Goal: Task Accomplishment & Management: Manage account settings

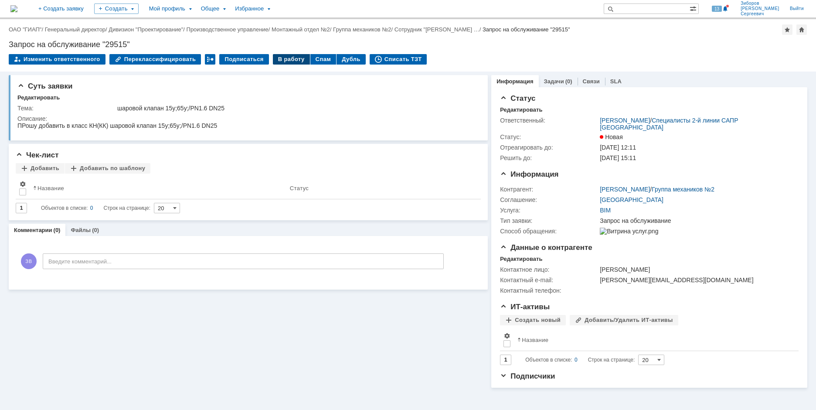
click at [281, 58] on div "В работу" at bounding box center [291, 59] width 37 height 10
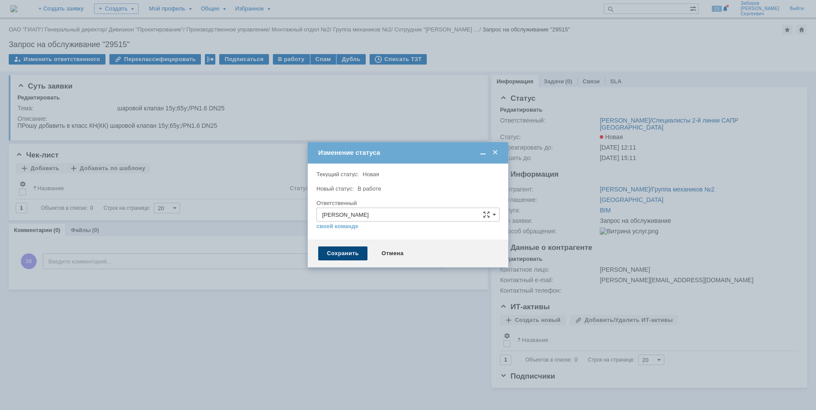
click at [338, 253] on div "Сохранить" at bounding box center [342, 253] width 49 height 14
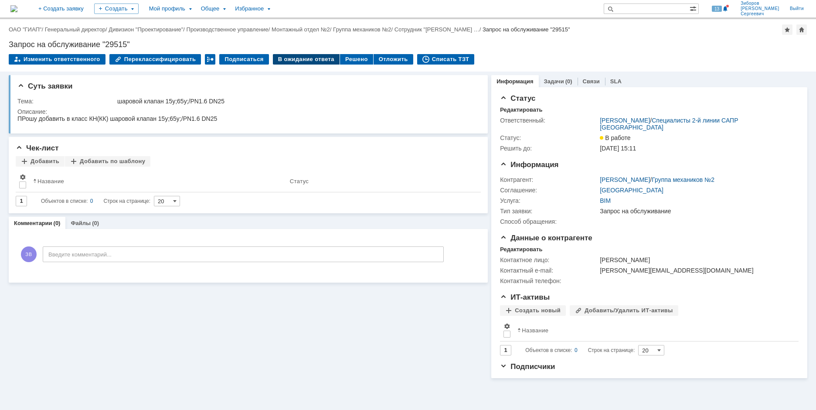
click at [309, 55] on div "В ожидание ответа" at bounding box center [306, 59] width 67 height 10
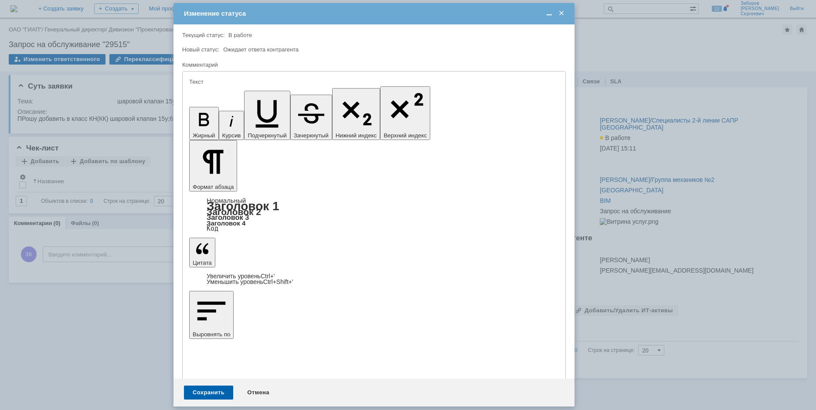
drag, startPoint x: 326, startPoint y: 43, endPoint x: 288, endPoint y: 20, distance: 44.7
click at [288, 17] on div "Изменение статуса" at bounding box center [375, 14] width 382 height 8
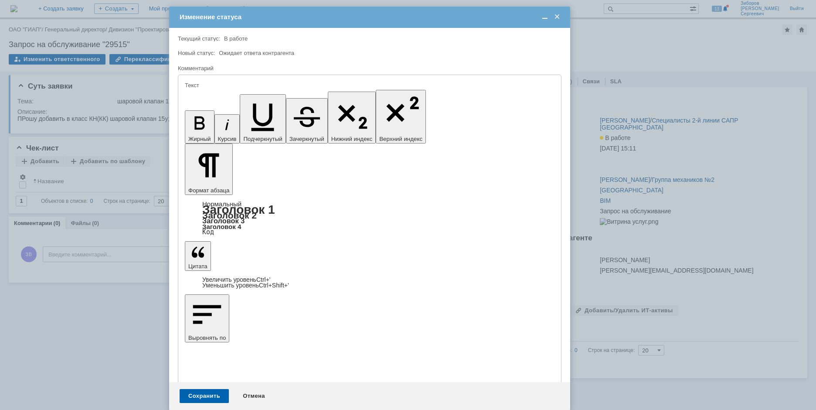
scroll to position [141, 0]
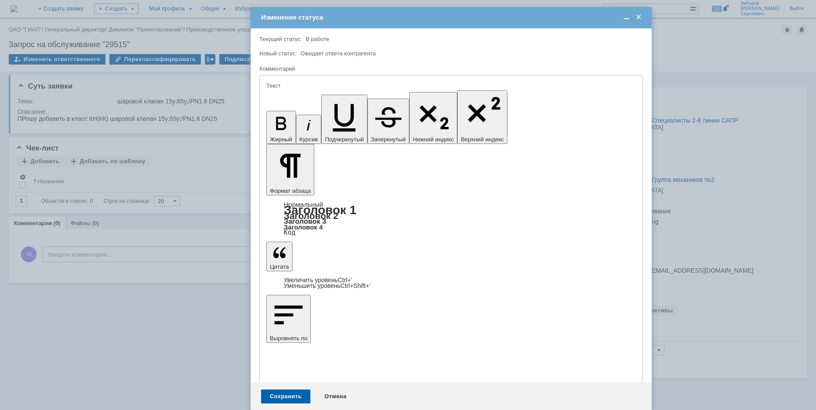
drag, startPoint x: 411, startPoint y: 20, endPoint x: 492, endPoint y: 20, distance: 81.5
click at [492, 20] on div "Изменение статуса" at bounding box center [452, 18] width 382 height 8
click at [289, 389] on div "Сохранить" at bounding box center [285, 396] width 49 height 14
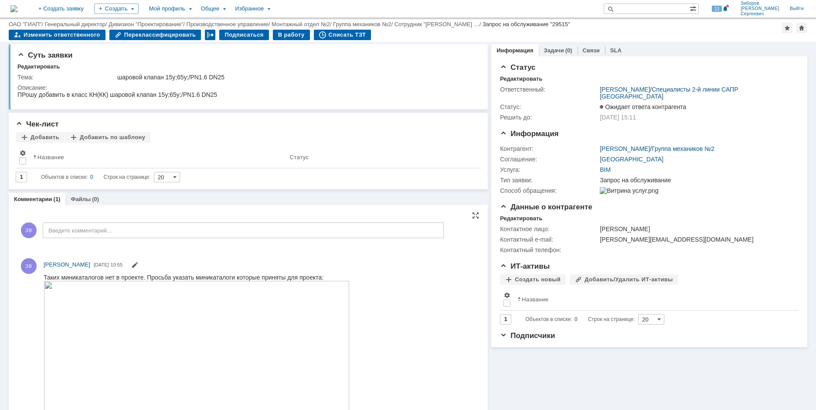
scroll to position [0, 0]
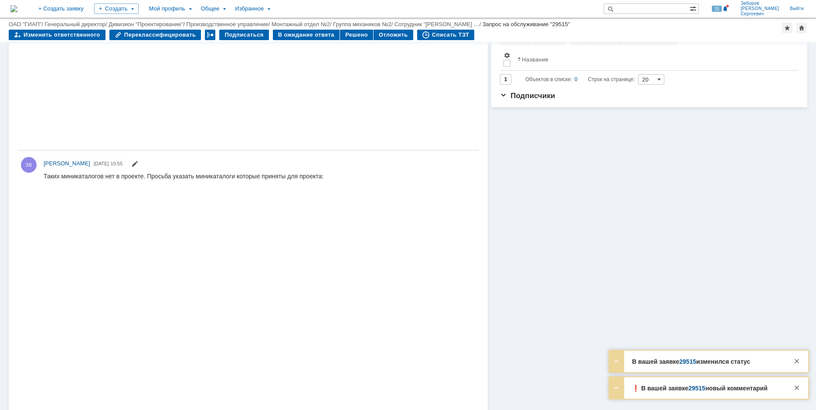
scroll to position [251, 0]
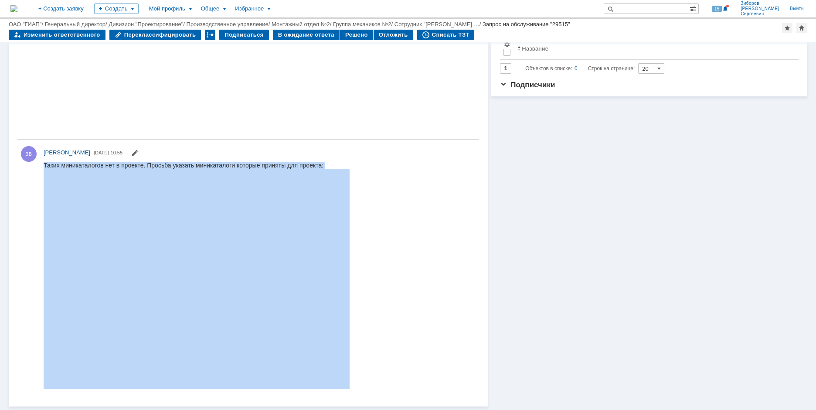
drag, startPoint x: 44, startPoint y: 165, endPoint x: 227, endPoint y: 380, distance: 282.3
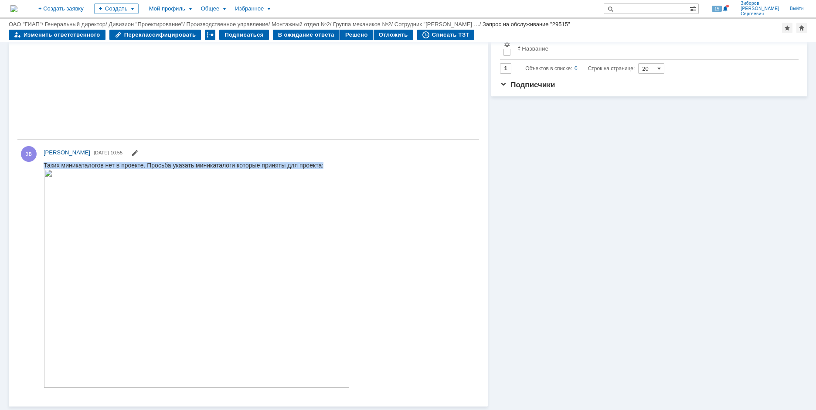
click at [227, 380] on body "Таких миникаталогов нет в проекте. Просьба указать миникаталоги которые приняты…" at bounding box center [197, 274] width 306 height 227
drag, startPoint x: 343, startPoint y: 87, endPoint x: 340, endPoint y: 77, distance: 10.2
click at [343, 24] on html at bounding box center [258, 20] width 428 height 8
click at [299, 37] on div "В ожидание ответа" at bounding box center [306, 35] width 67 height 10
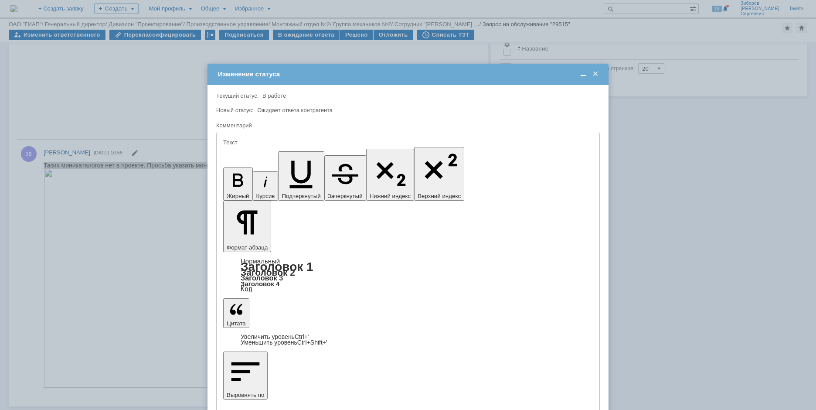
scroll to position [0, 0]
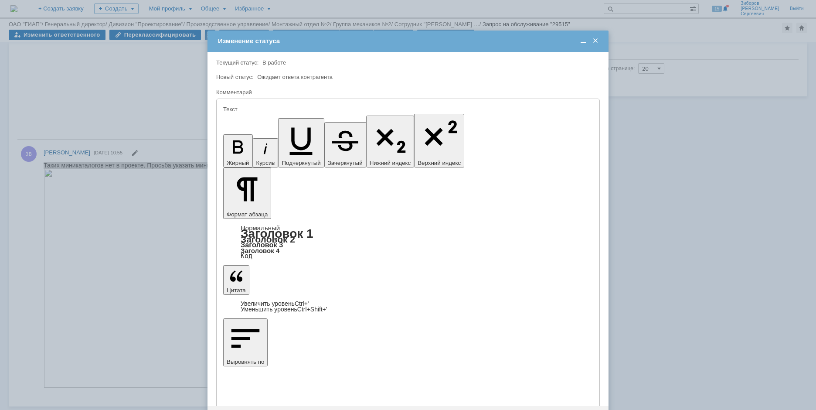
scroll to position [140, 0]
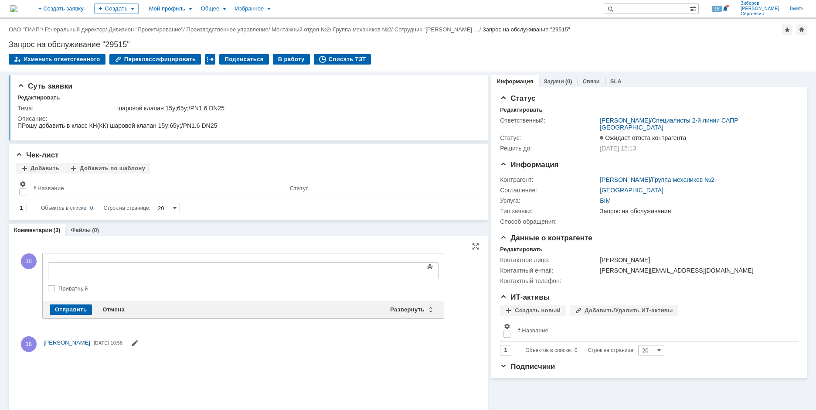
scroll to position [0, 0]
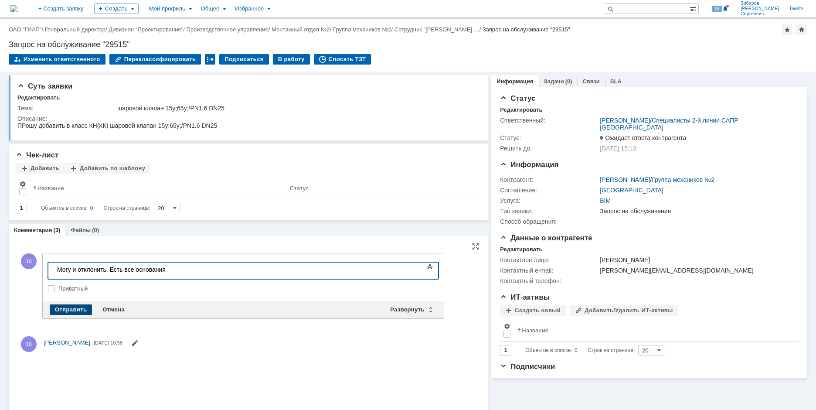
click at [71, 307] on div "Отправить" at bounding box center [71, 309] width 42 height 10
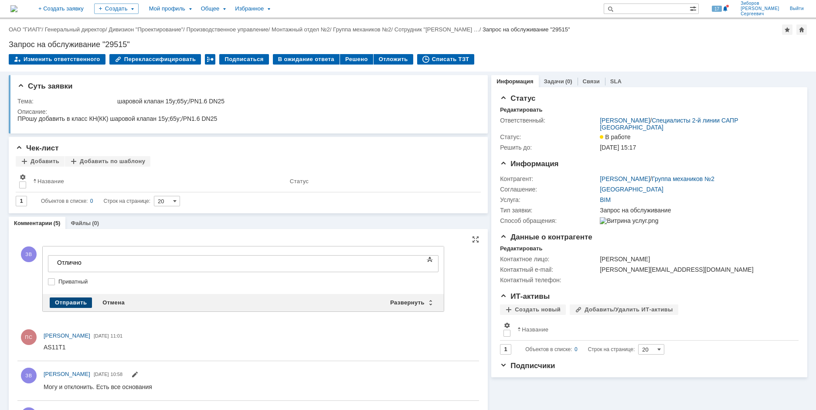
click at [72, 301] on div "Отправить" at bounding box center [71, 302] width 42 height 10
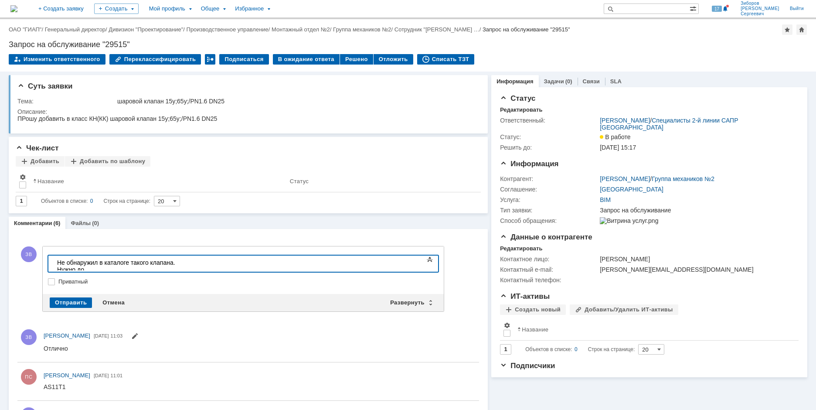
drag, startPoint x: 217, startPoint y: 264, endPoint x: 13, endPoint y: 277, distance: 204.9
click at [54, 276] on html "Не обнаружил в каталоге такого клапана. Нужно до" at bounding box center [119, 265] width 131 height 21
copy div "Не обнаружил в каталоге такого клапана. Нужно до"
click at [120, 302] on div "Отмена" at bounding box center [113, 302] width 33 height 10
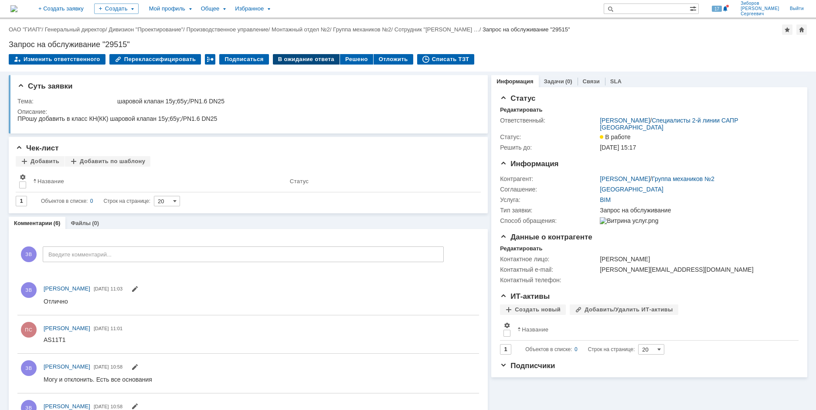
click at [301, 60] on div "В ожидание ответа" at bounding box center [306, 59] width 67 height 10
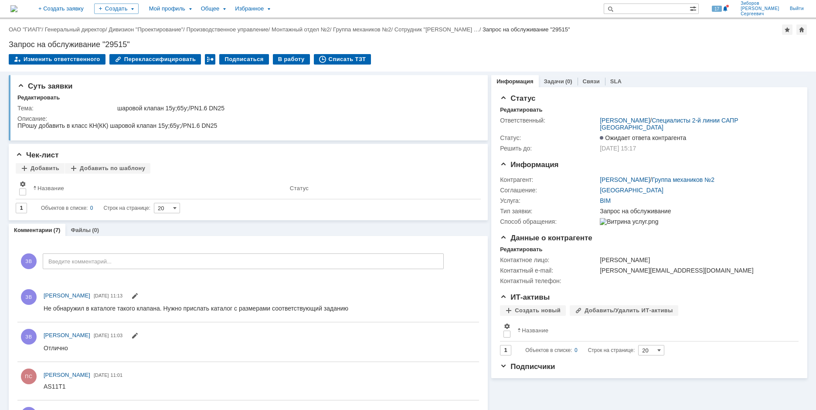
scroll to position [0, 0]
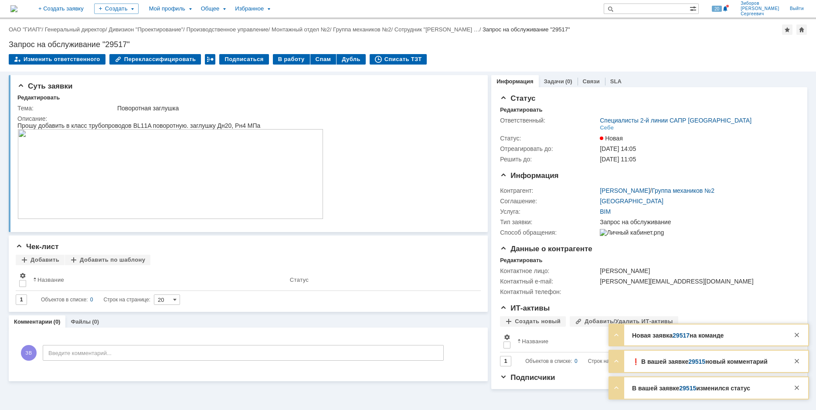
click at [689, 360] on link "29515" at bounding box center [696, 361] width 17 height 7
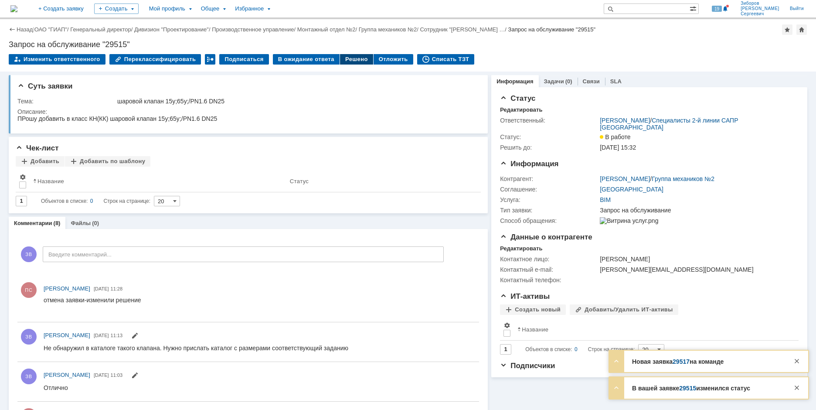
click at [341, 61] on div "Решено" at bounding box center [356, 59] width 33 height 10
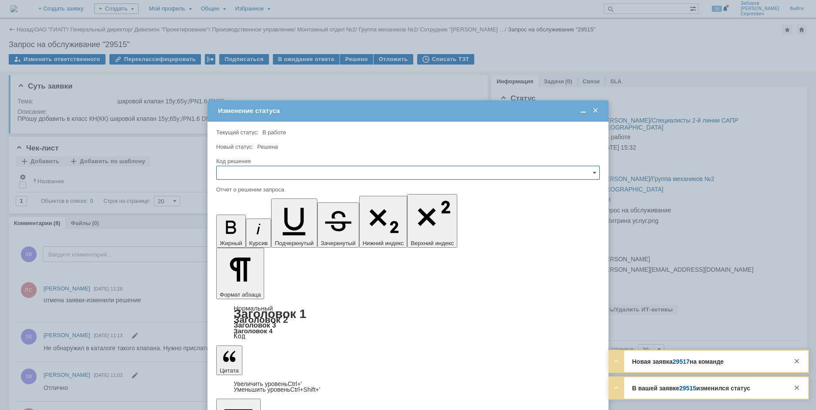
click at [251, 169] on input "text" at bounding box center [408, 173] width 384 height 14
click at [250, 234] on span "Решено" at bounding box center [408, 231] width 372 height 7
type input "Решено"
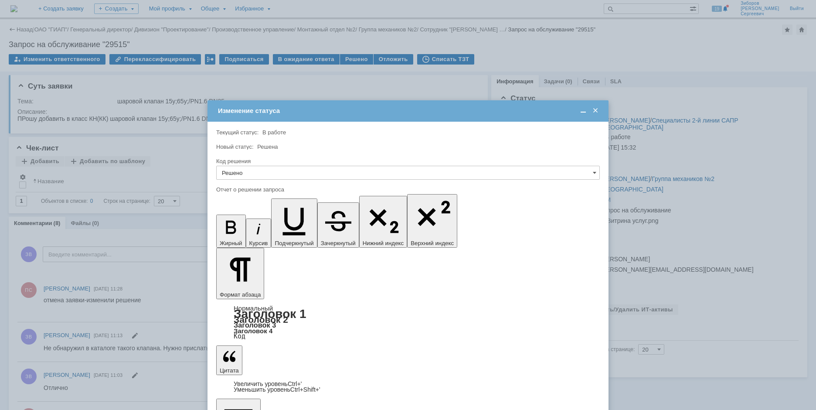
click at [257, 170] on input "Решено" at bounding box center [408, 173] width 384 height 14
click at [253, 229] on span "Решено" at bounding box center [408, 231] width 372 height 7
click at [591, 172] on input "Решено" at bounding box center [408, 173] width 384 height 14
click at [255, 187] on span "[не указано]" at bounding box center [408, 188] width 372 height 7
type input "[не указано]"
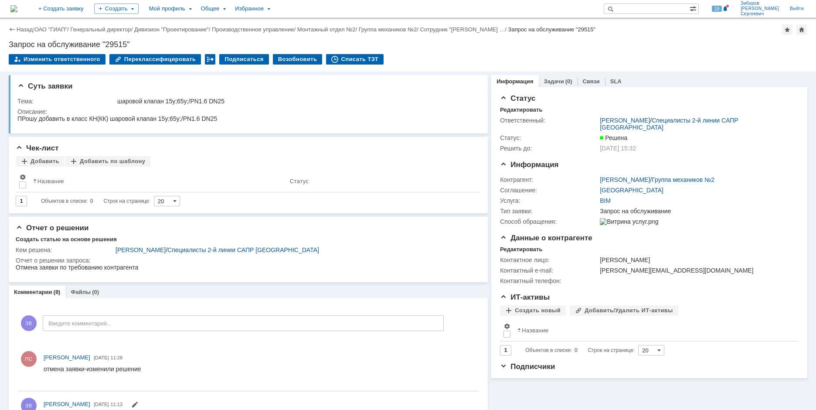
click at [17, 9] on img at bounding box center [13, 8] width 7 height 7
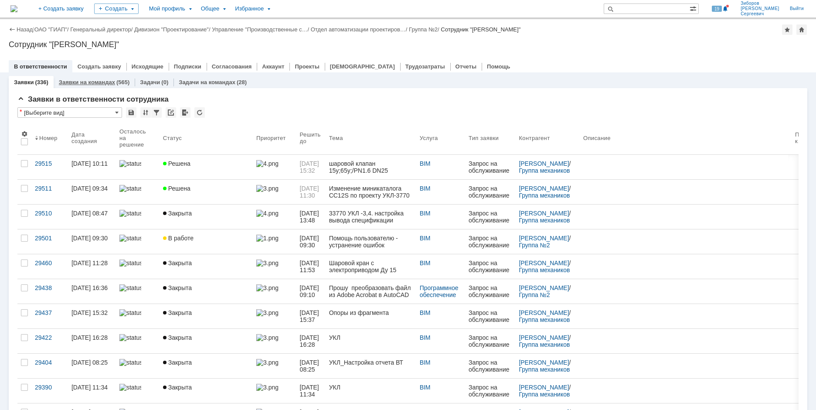
click at [85, 81] on link "Заявки на командах" at bounding box center [87, 82] width 56 height 7
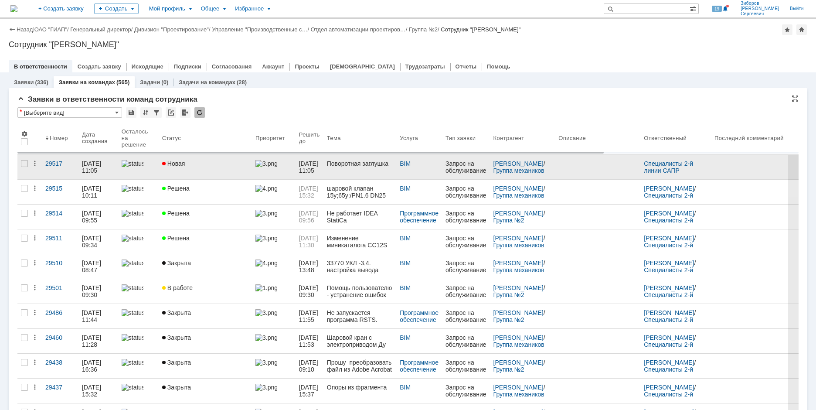
click at [184, 167] on span "Новая" at bounding box center [173, 163] width 23 height 7
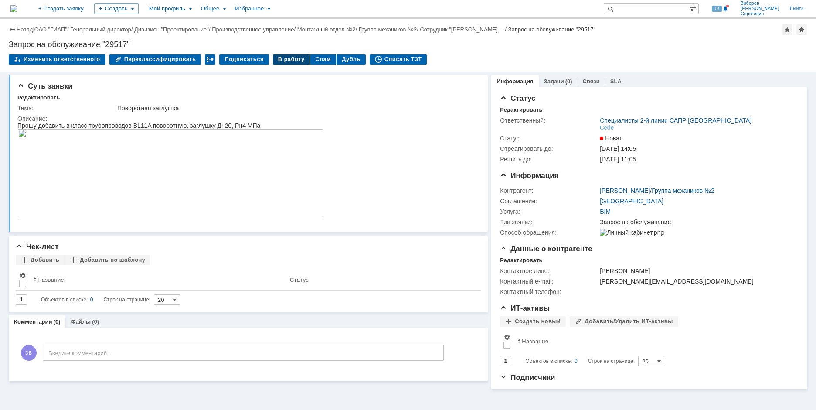
click at [280, 55] on div "В работу" at bounding box center [291, 59] width 37 height 10
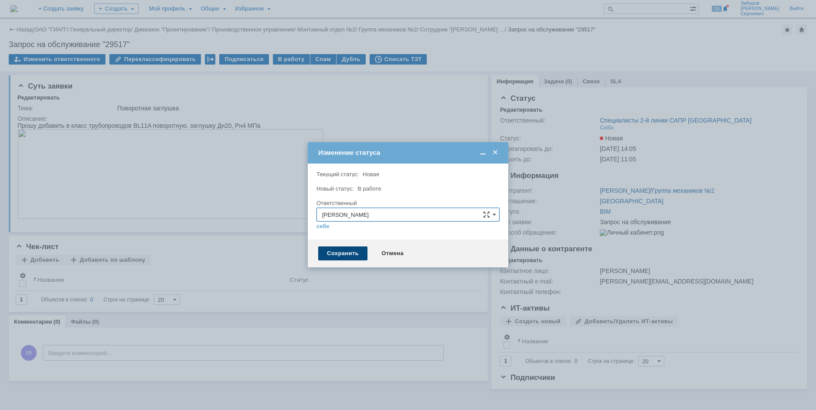
click at [353, 254] on div "Сохранить" at bounding box center [342, 253] width 49 height 14
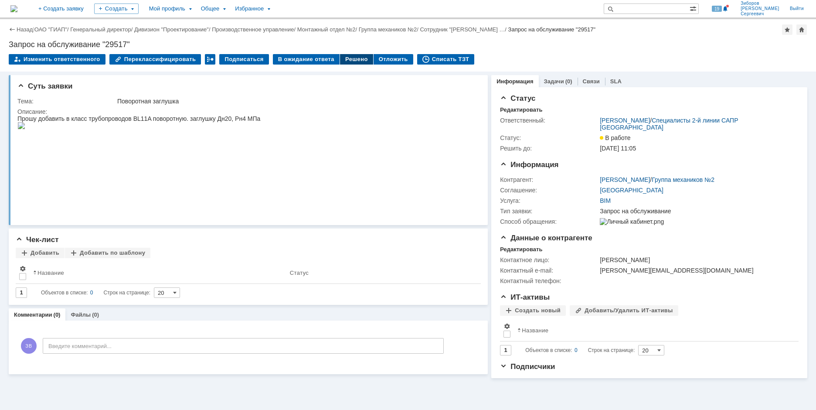
click at [346, 56] on div "Решено" at bounding box center [356, 59] width 33 height 10
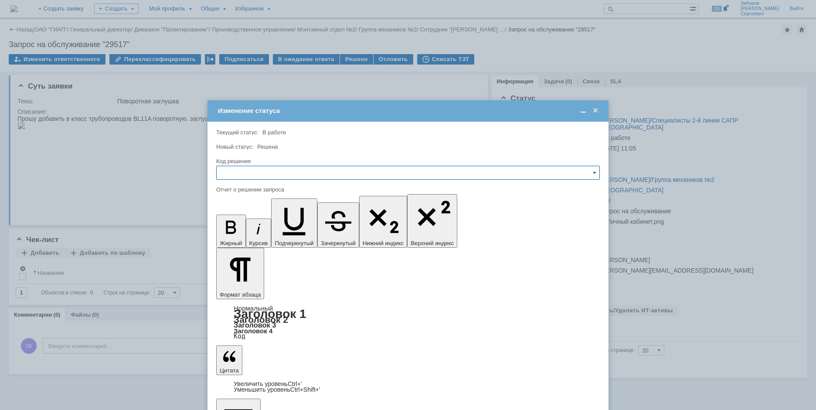
click at [249, 178] on input "text" at bounding box center [408, 173] width 384 height 14
click at [250, 230] on span "Решено" at bounding box center [408, 231] width 372 height 7
type input "Решено"
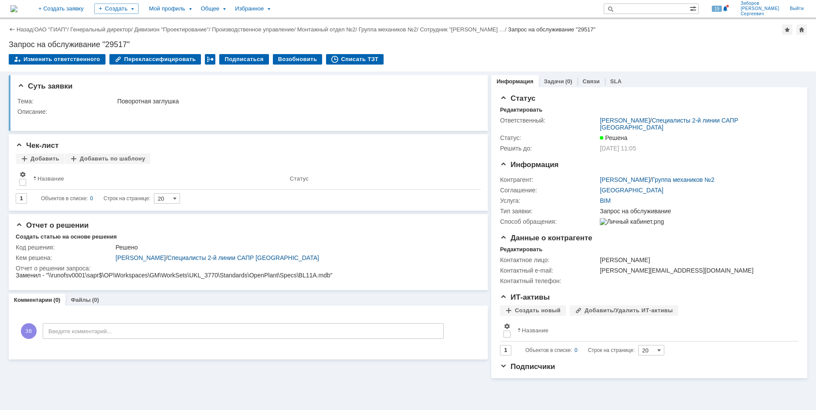
scroll to position [0, 0]
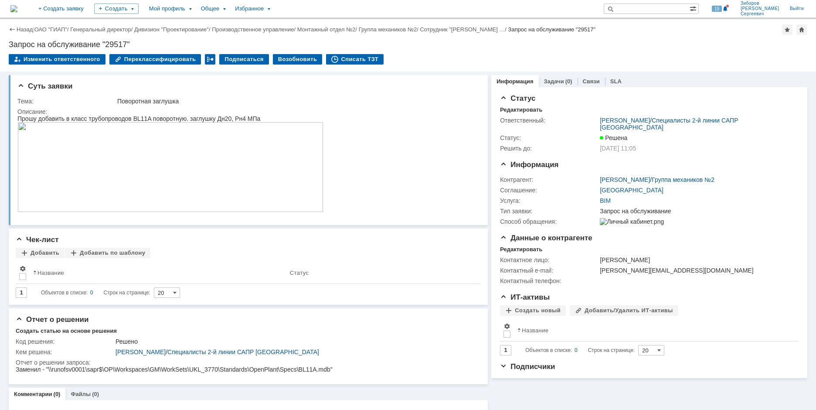
click at [17, 7] on img at bounding box center [13, 8] width 7 height 7
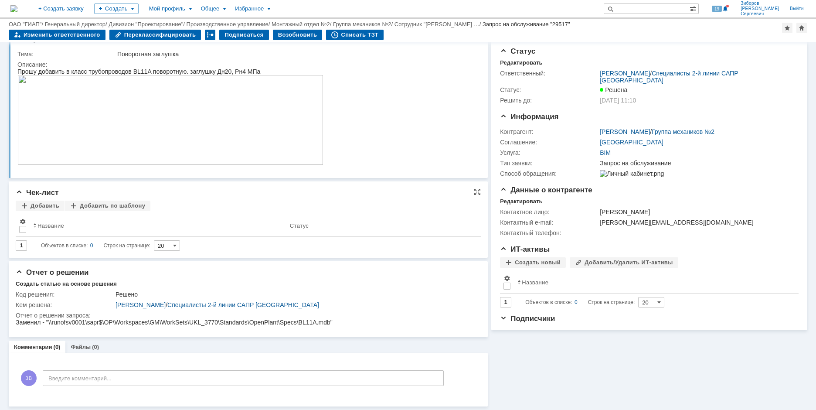
scroll to position [18, 0]
click at [17, 12] on img at bounding box center [13, 8] width 7 height 7
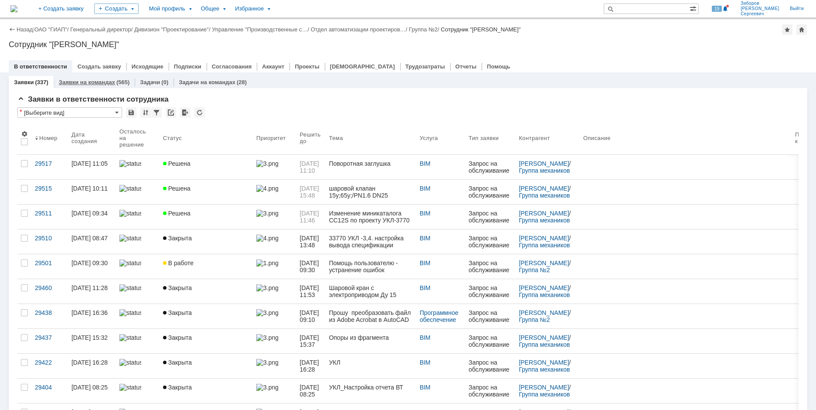
click at [93, 81] on link "Заявки на командах" at bounding box center [87, 82] width 56 height 7
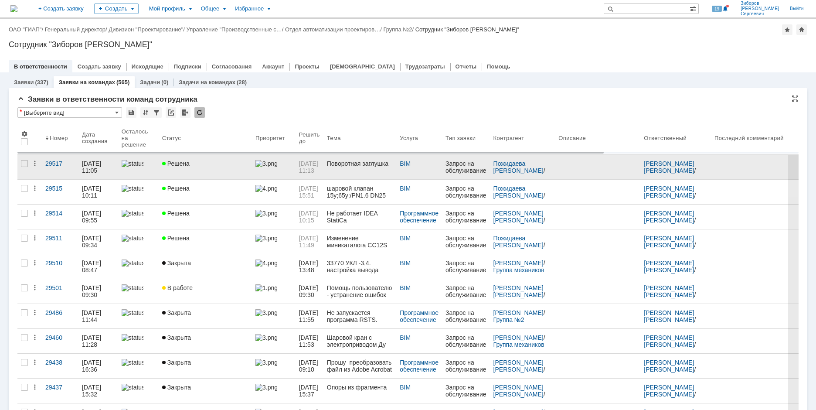
click at [201, 168] on link "Решена" at bounding box center [205, 167] width 93 height 24
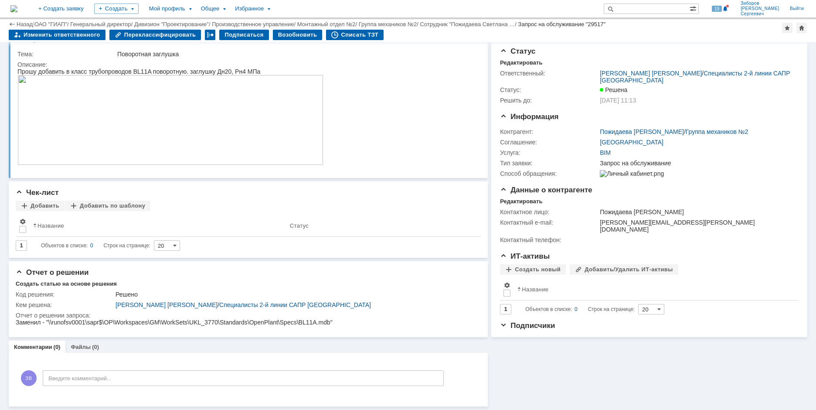
scroll to position [18, 0]
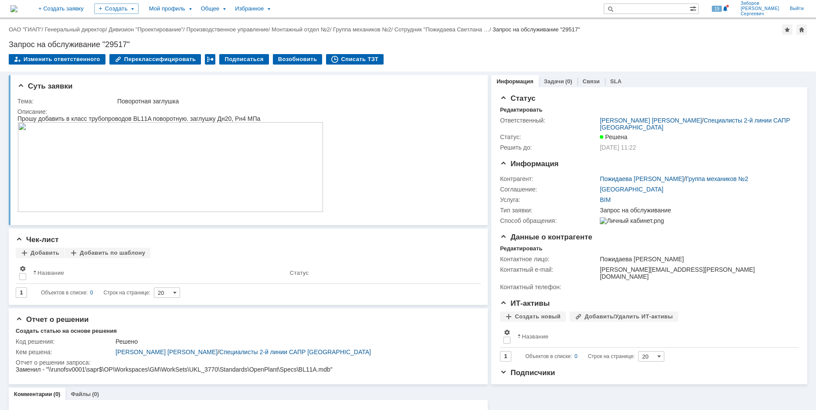
click at [17, 7] on img at bounding box center [13, 8] width 7 height 7
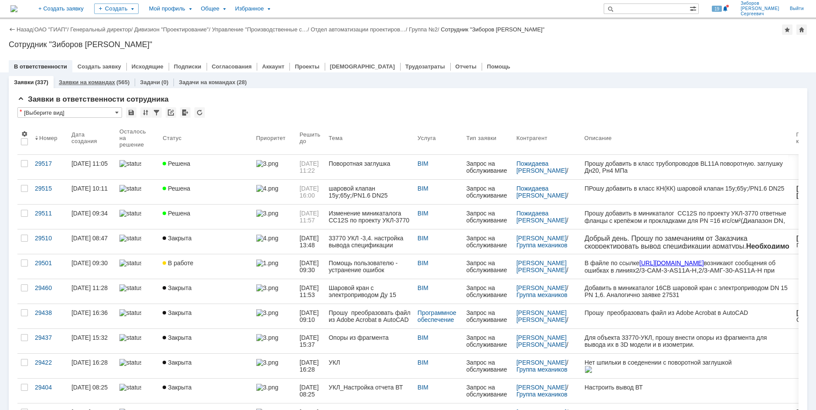
click at [89, 84] on link "Заявки на командах" at bounding box center [87, 82] width 56 height 7
